Goal: Information Seeking & Learning: Find specific fact

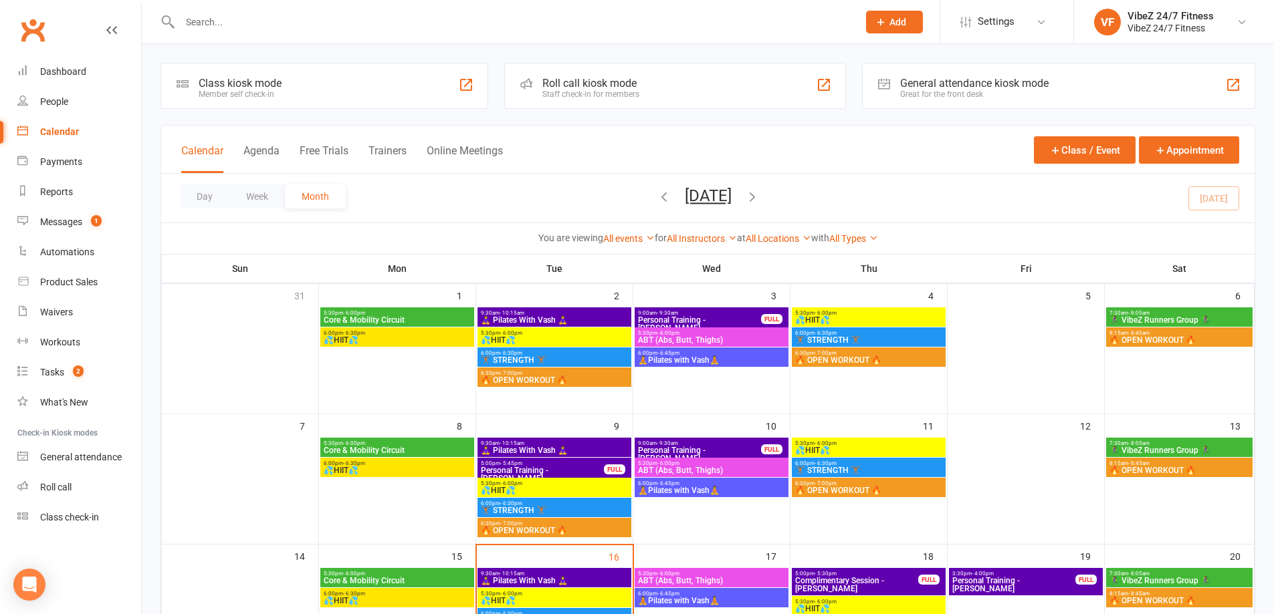
click at [217, 27] on input "text" at bounding box center [512, 22] width 673 height 19
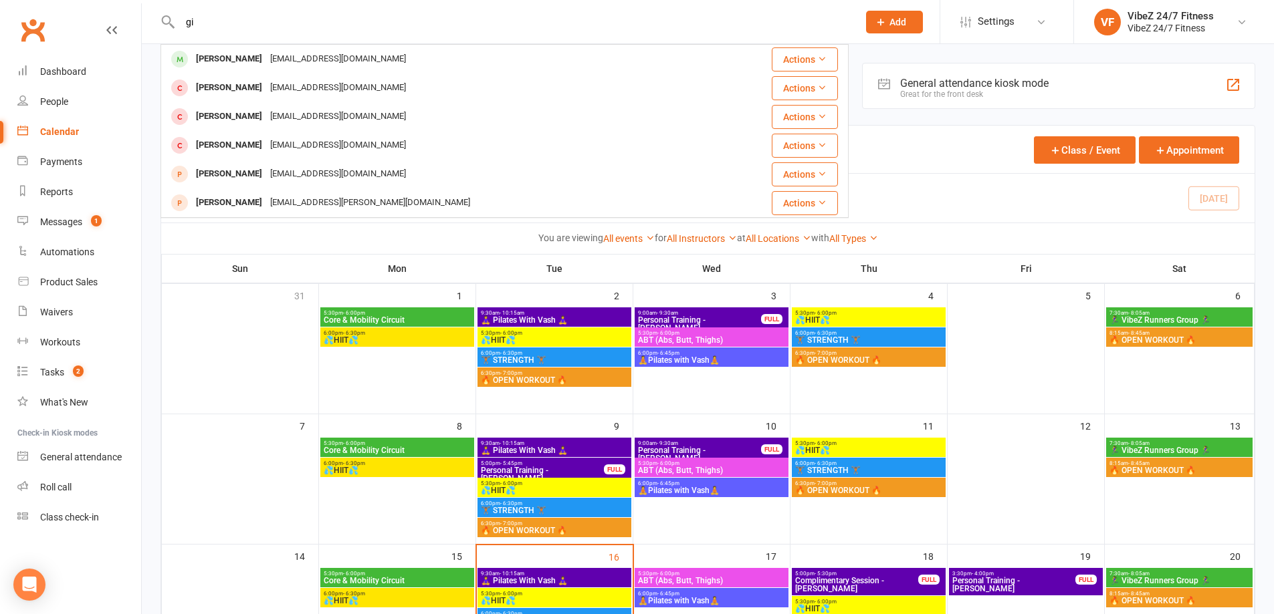
type input "g"
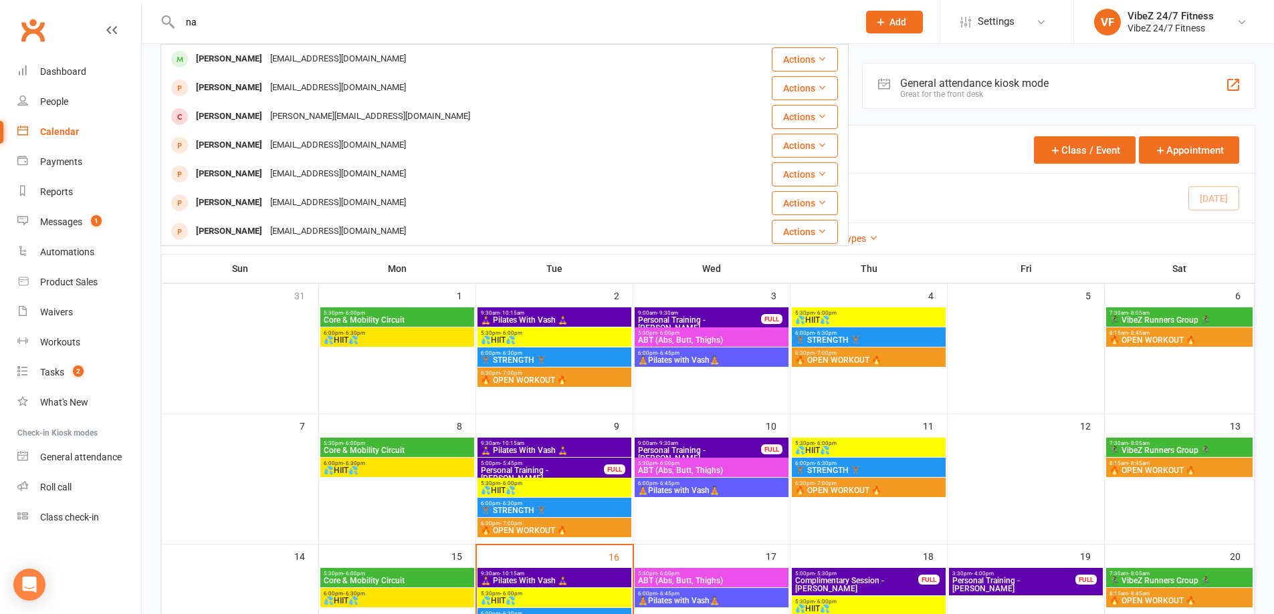
type input "n"
type input "d"
type input "h"
type input "s"
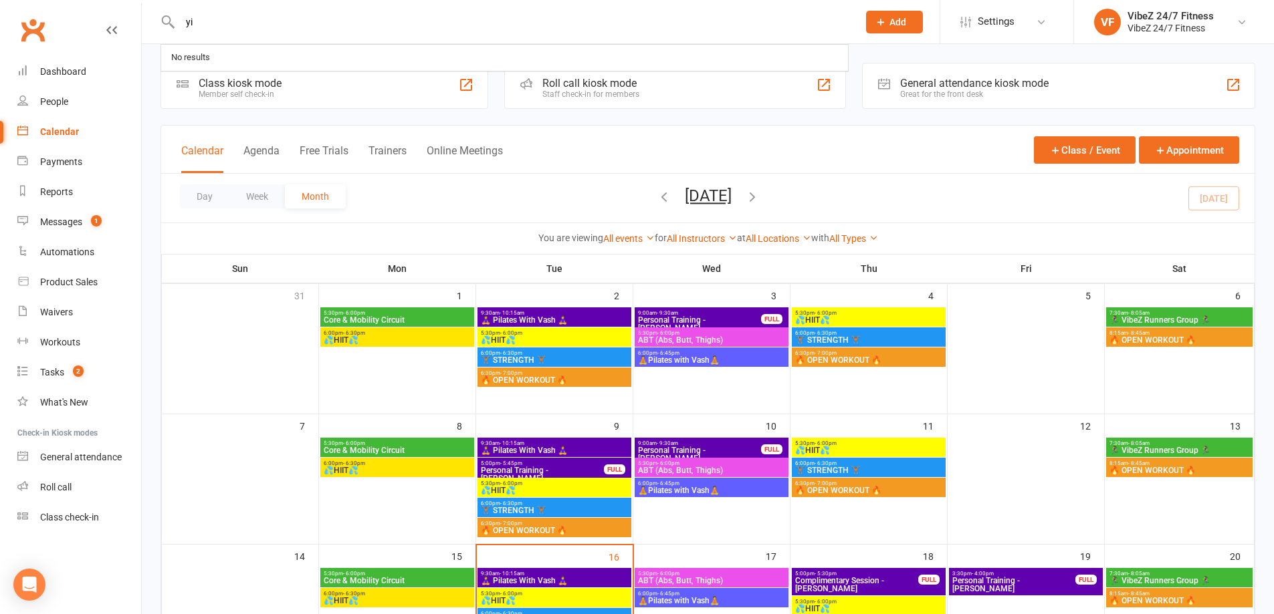
type input "y"
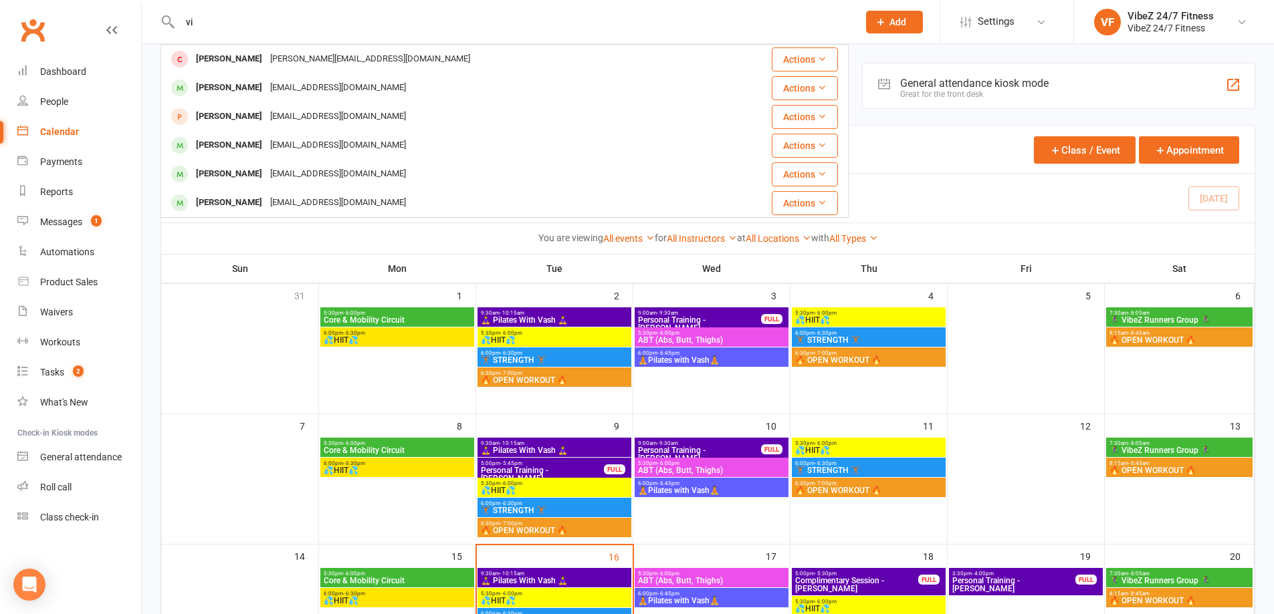
type input "v"
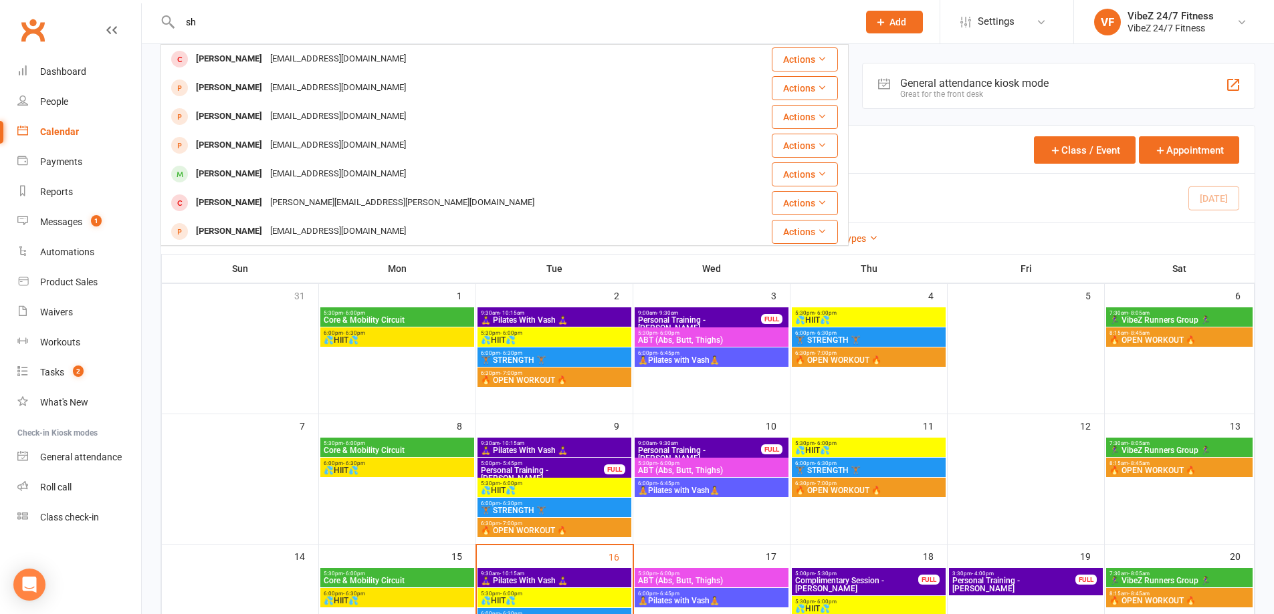
type input "s"
type input "a"
type input "b"
